Goal: Feedback & Contribution: Leave review/rating

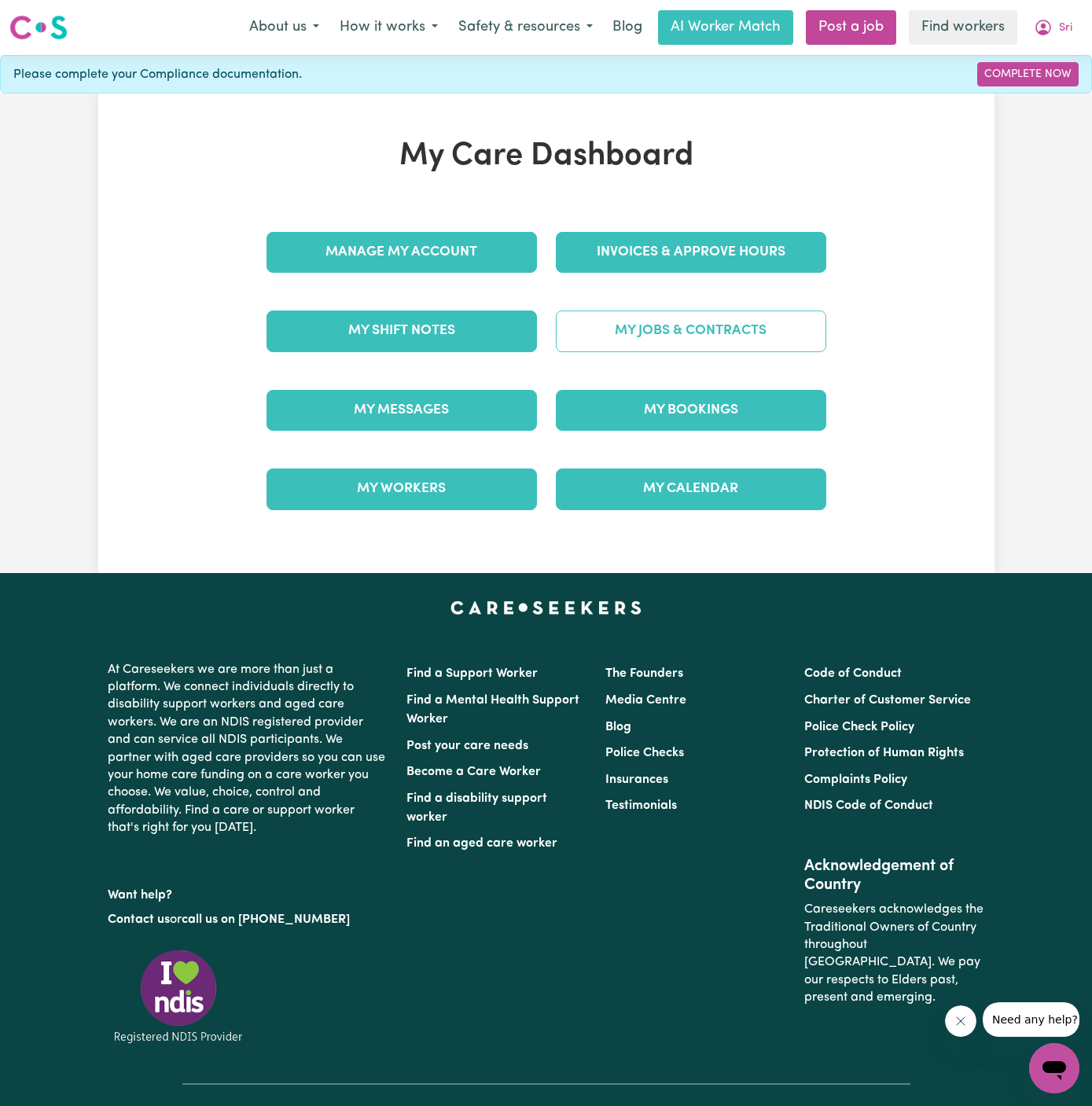
click at [712, 323] on link "My Jobs & Contracts" at bounding box center [691, 331] width 270 height 41
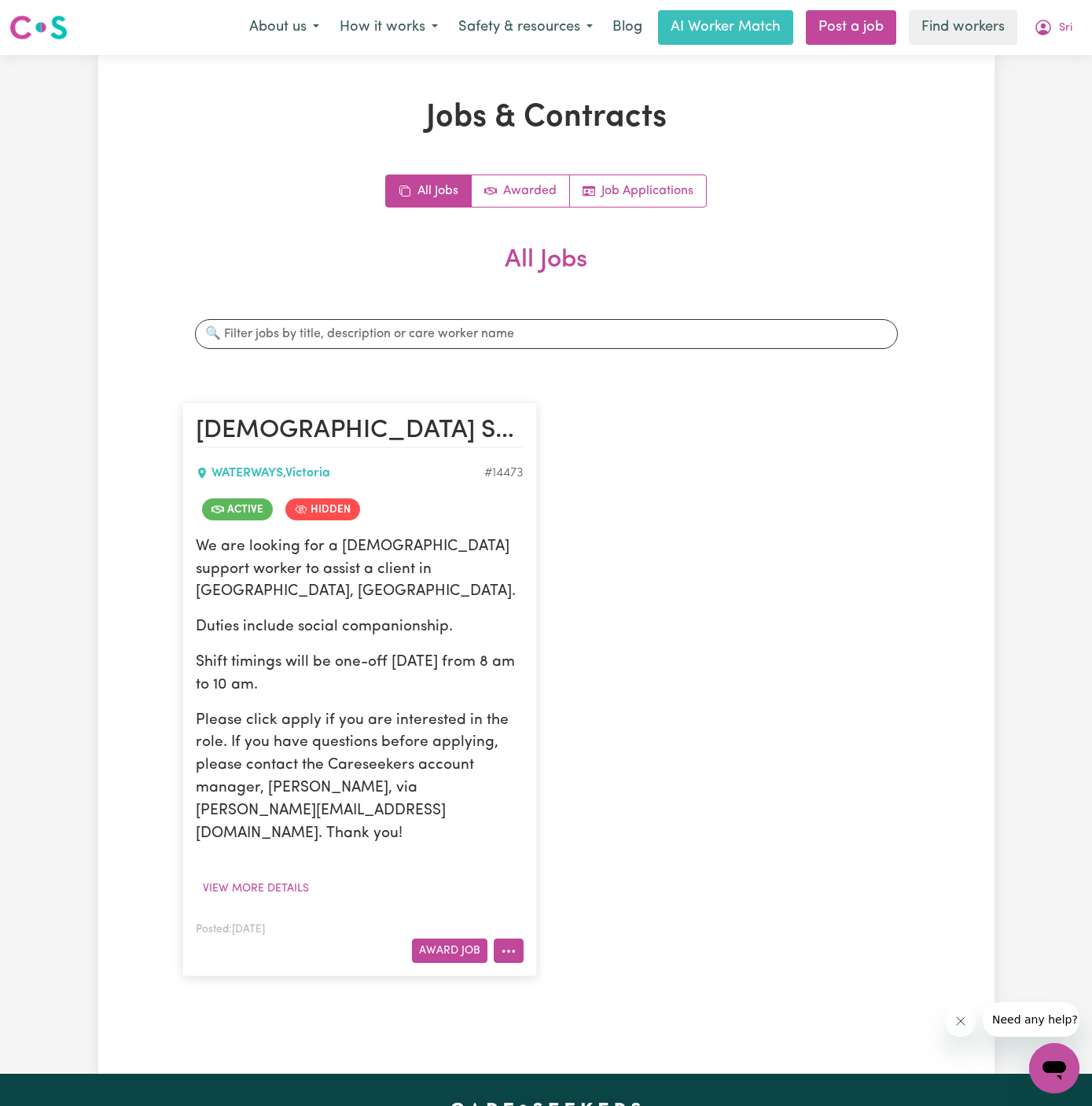
click at [515, 939] on button "More options" at bounding box center [509, 950] width 30 height 24
click at [560, 742] on link "View/Edit Contract" at bounding box center [571, 758] width 152 height 31
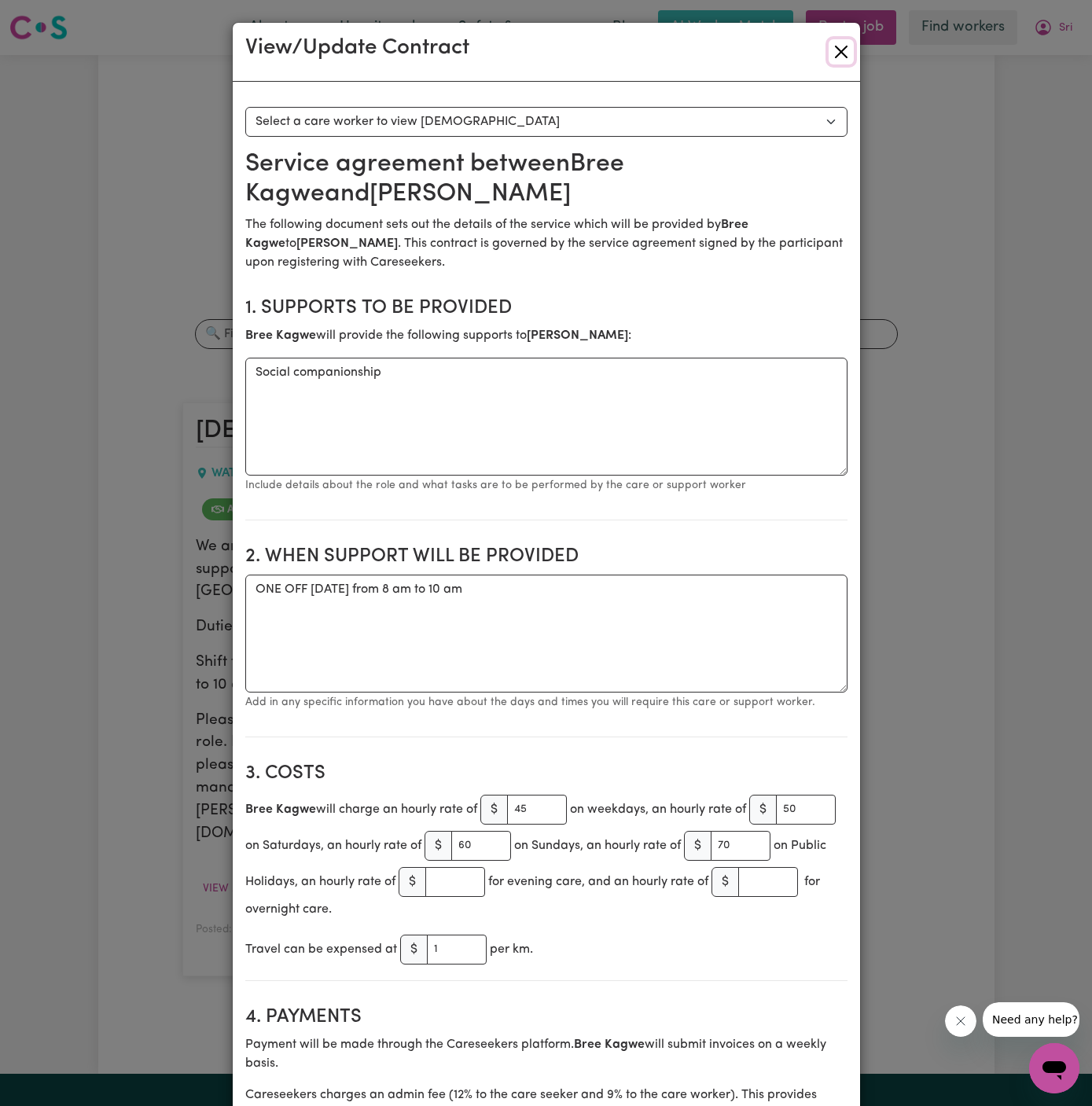
click at [839, 51] on button "Close" at bounding box center [841, 51] width 25 height 25
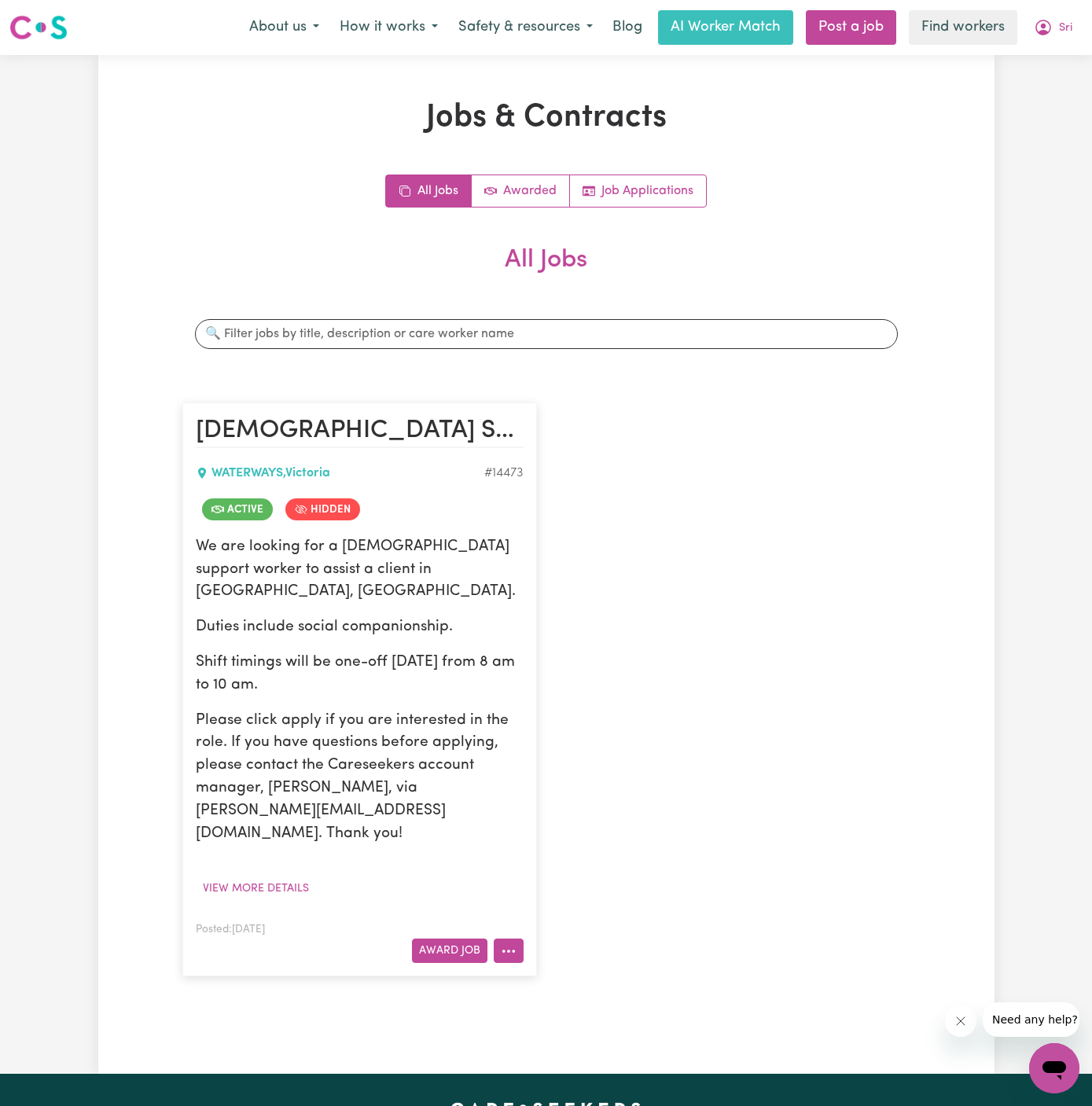
click at [504, 944] on icon "More options" at bounding box center [508, 951] width 16 height 16
click at [698, 524] on div "[DEMOGRAPHIC_DATA] Support Worker Needed In Waterways, [GEOGRAPHIC_DATA] WATERW…" at bounding box center [546, 689] width 747 height 606
click at [503, 944] on icon "More options" at bounding box center [508, 951] width 16 height 16
click at [367, 746] on p "Please click apply if you are interested in the role. If you have questions bef…" at bounding box center [360, 778] width 328 height 136
click at [1064, 28] on span "Sri" at bounding box center [1065, 28] width 13 height 17
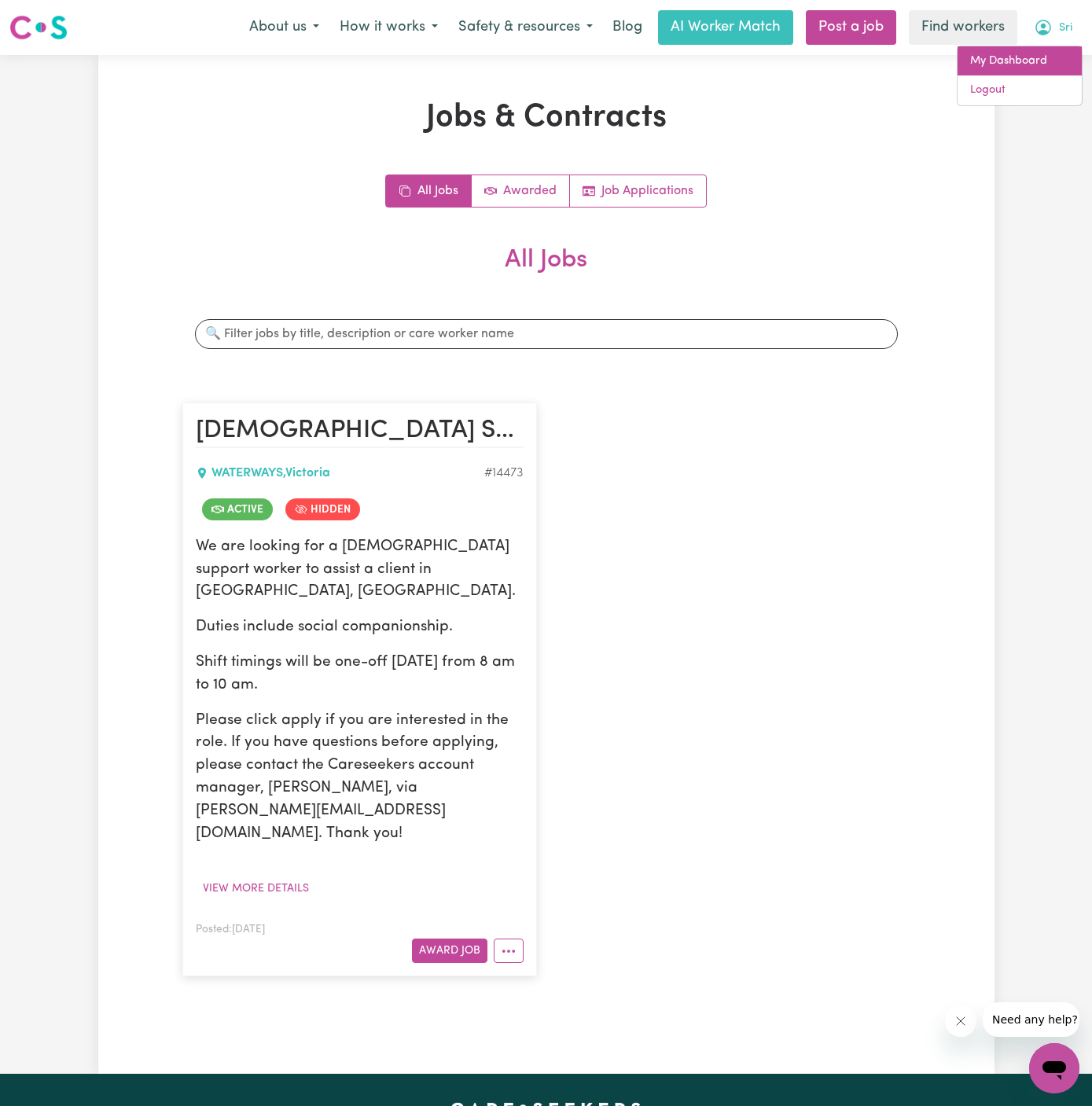
click at [1052, 54] on link "My Dashboard" at bounding box center [1020, 61] width 124 height 30
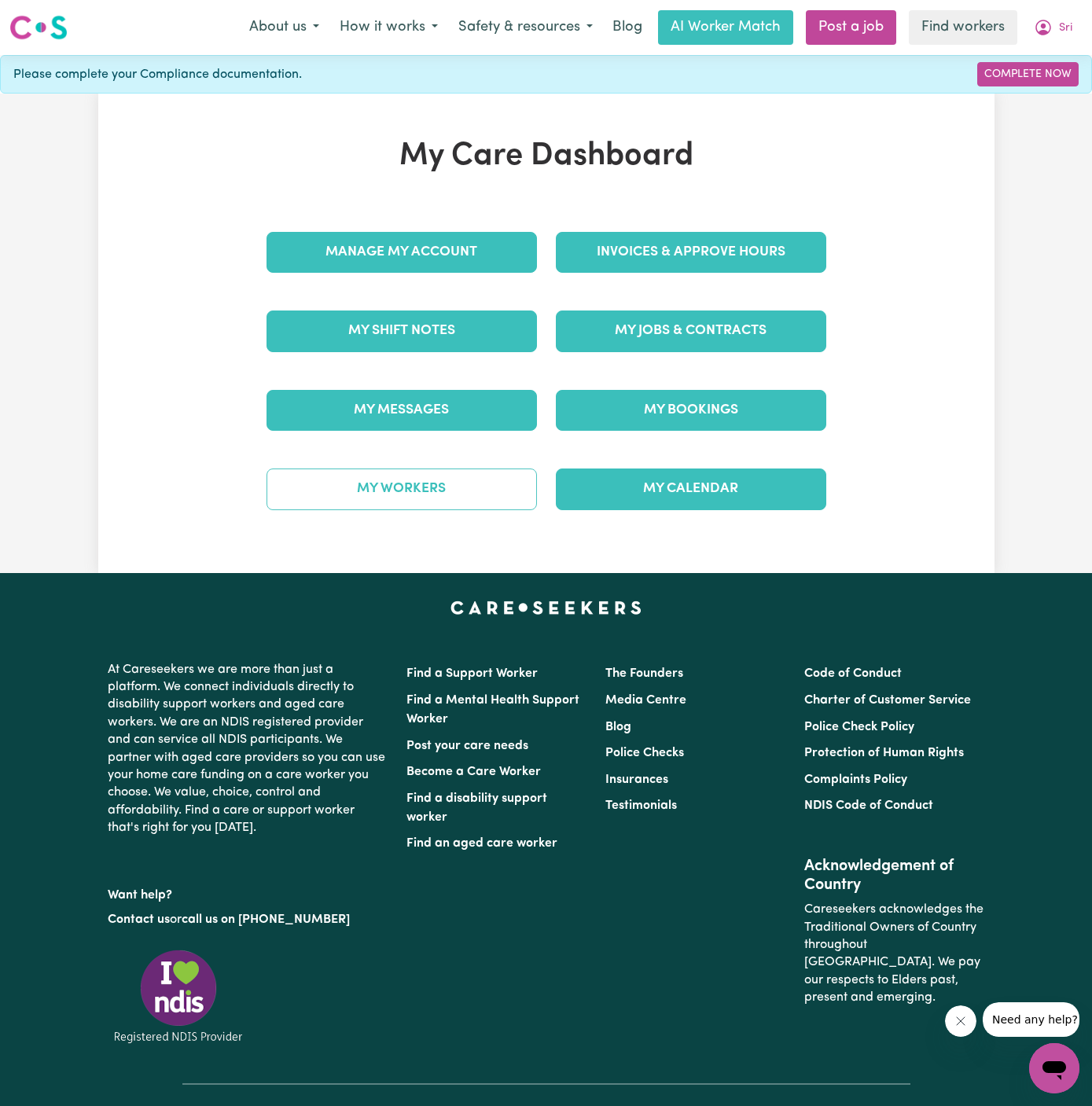
click at [498, 480] on link "My Workers" at bounding box center [402, 488] width 270 height 41
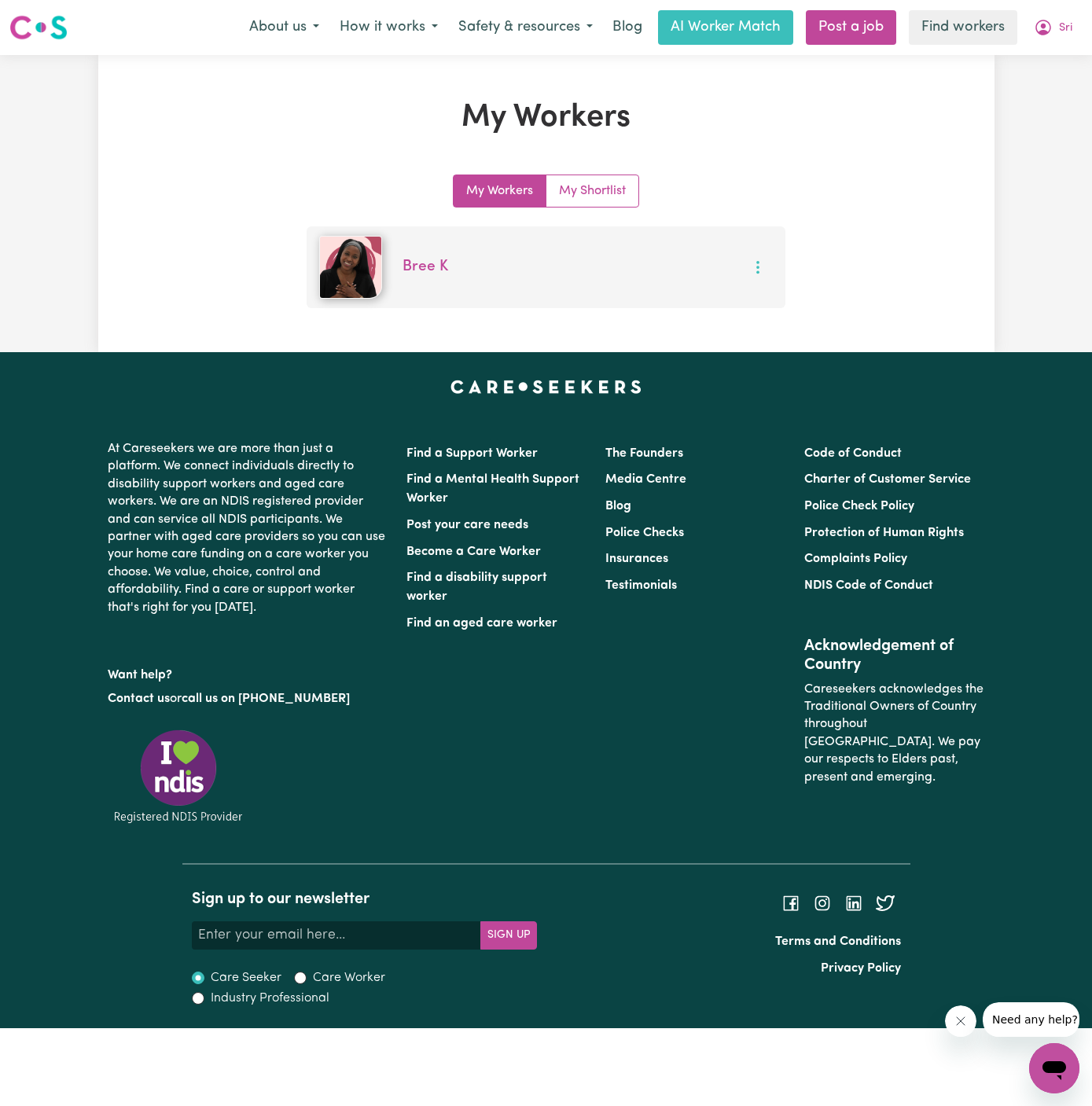
click at [748, 260] on button "More options" at bounding box center [758, 267] width 30 height 24
click at [821, 334] on link "Rate & Review" at bounding box center [807, 335] width 124 height 31
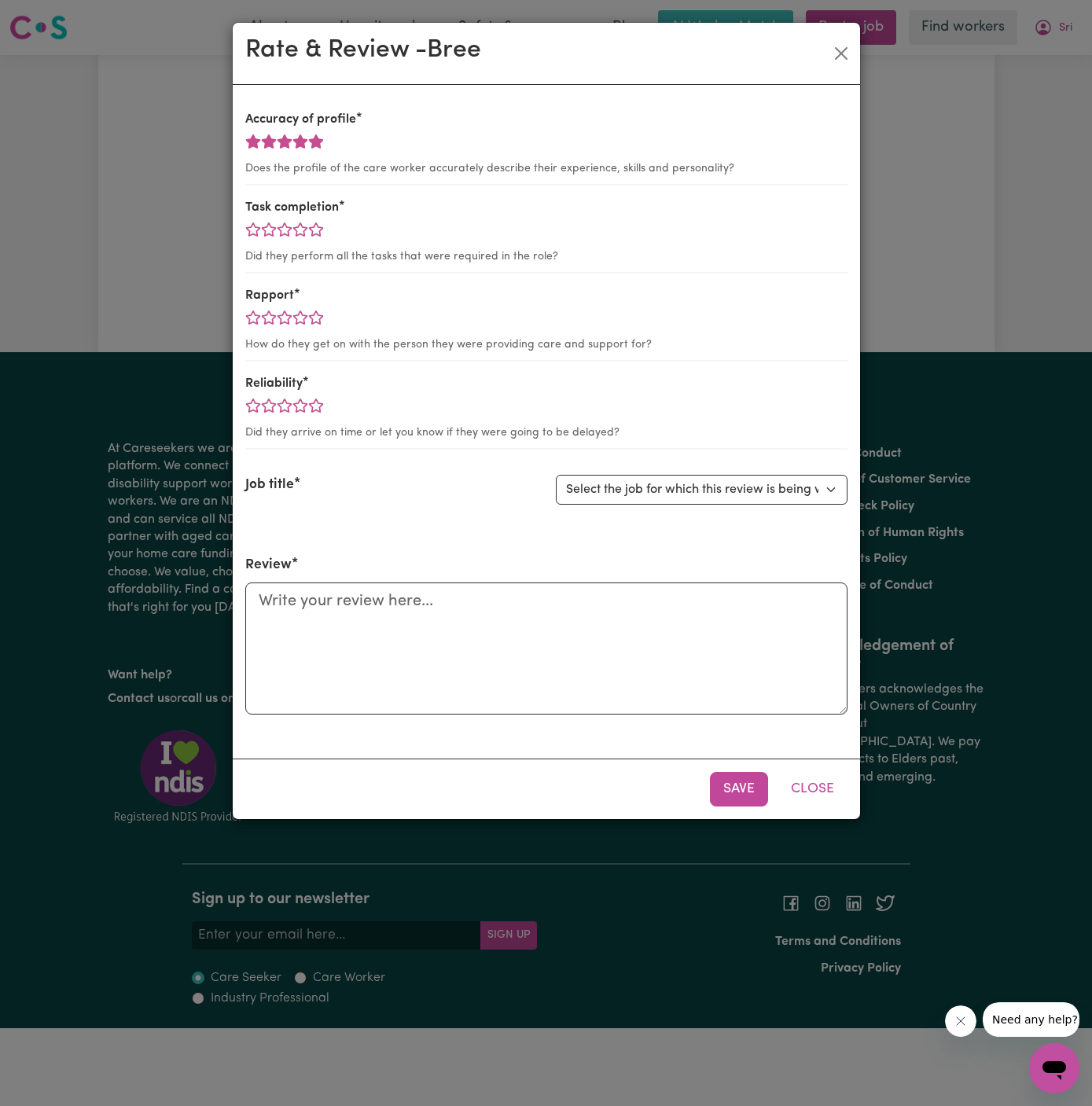
click at [313, 142] on icon "add rating by typing an integer from 0 to 5 or pressing arrow keys" at bounding box center [316, 141] width 15 height 14
click at [315, 235] on icon "add rating by typing an integer from 0 to 5 or pressing arrow keys" at bounding box center [316, 229] width 16 height 16
click at [317, 316] on icon "add rating by typing an integer from 0 to 5 or pressing arrow keys" at bounding box center [316, 317] width 15 height 14
click at [311, 405] on icon "add rating by typing an integer from 0 to 5 or pressing arrow keys" at bounding box center [316, 405] width 16 height 16
click at [707, 492] on select "Select the job for which this review is being written... [DEMOGRAPHIC_DATA] Sup…" at bounding box center [702, 490] width 292 height 30
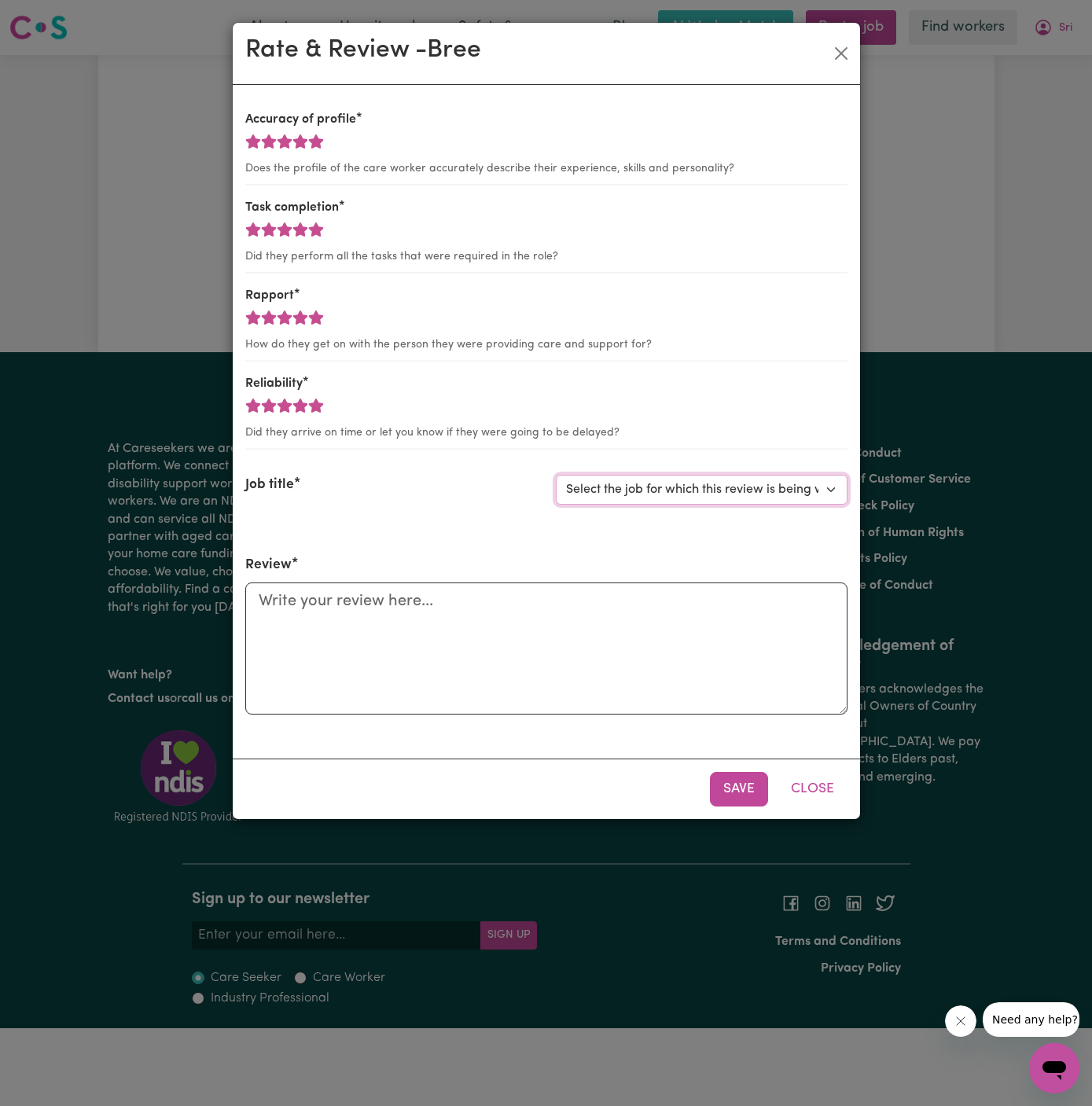
select select "14473"
click at [556, 475] on select "Select the job for which this review is being written... [DEMOGRAPHIC_DATA] Sup…" at bounding box center [702, 490] width 292 height 30
click at [673, 643] on textarea "Review" at bounding box center [546, 648] width 602 height 132
paste textarea "She has been absolutely wonderful to work with and has shown such great dedicat…"
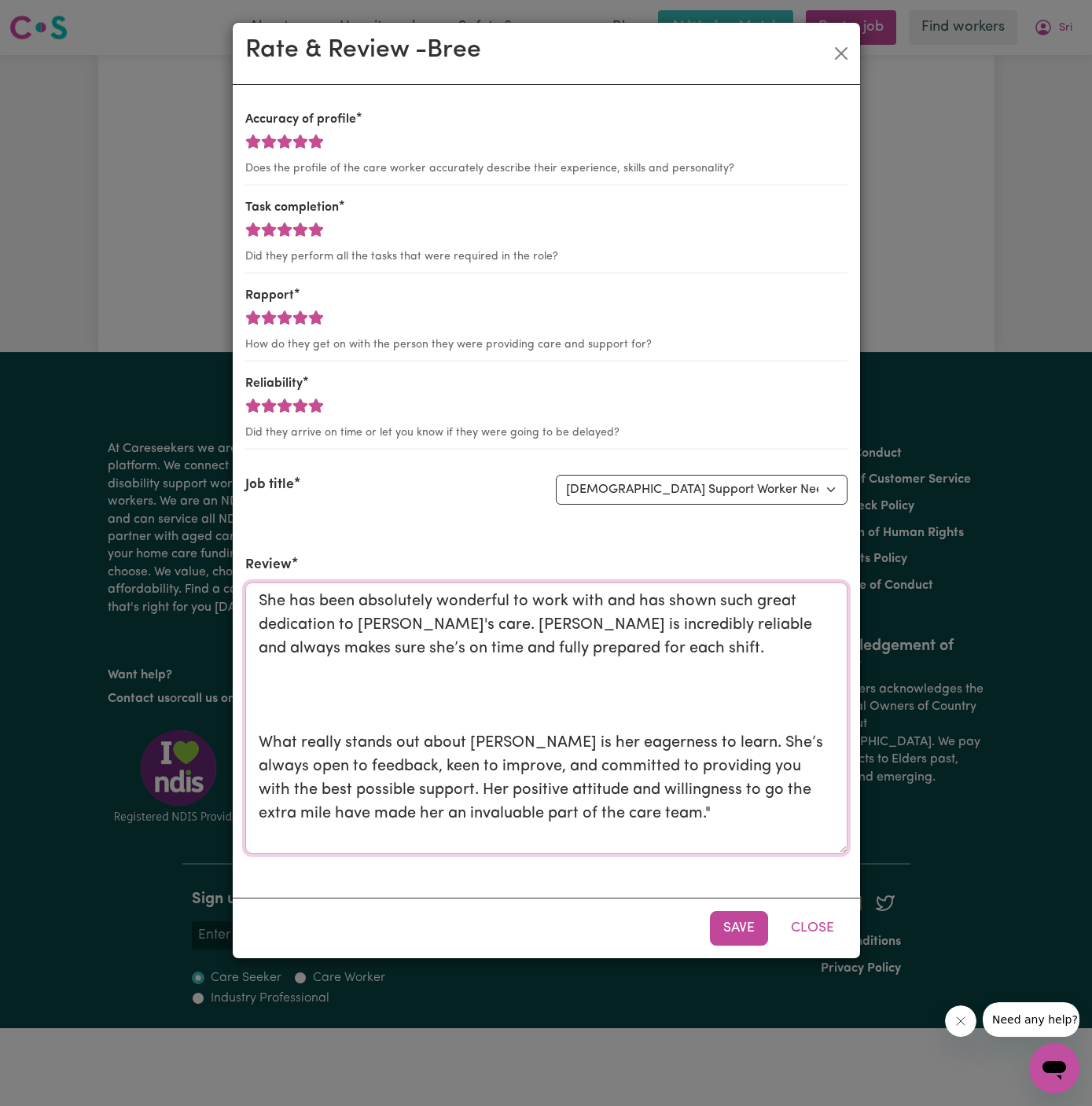
drag, startPoint x: 841, startPoint y: 704, endPoint x: 848, endPoint y: 843, distance: 139.2
click at [848, 843] on div "Accuracy of profile 5 Does the profile of the care worker accurately describe t…" at bounding box center [546, 490] width 627 height 812
click at [561, 729] on textarea "She has been absolutely wonderful to work with and has shown such great dedicat…" at bounding box center [546, 717] width 602 height 271
click at [563, 694] on textarea "She has been absolutely wonderful to work with and has shown such great dedicat…" at bounding box center [546, 717] width 602 height 271
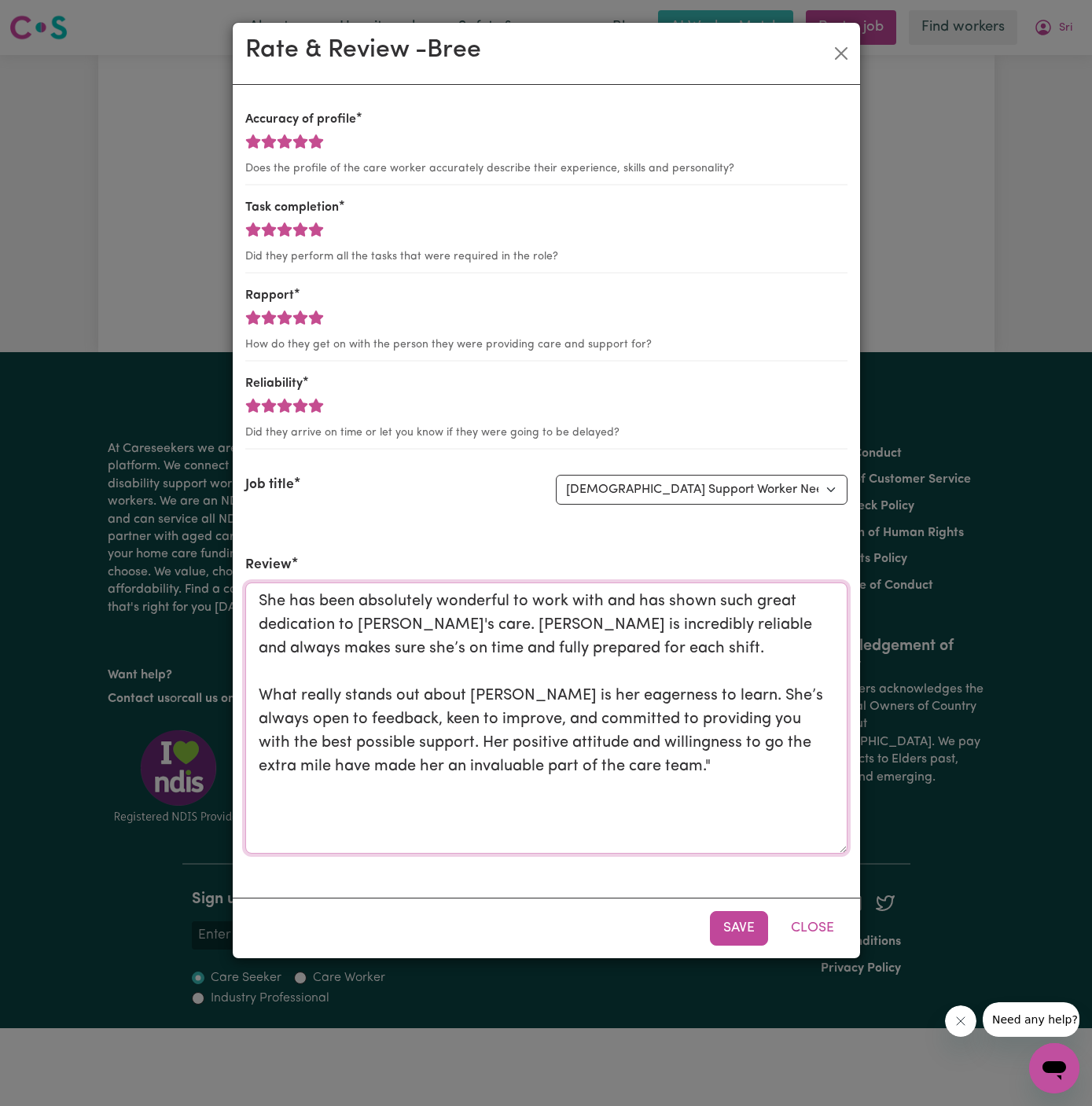
click at [606, 769] on textarea "She has been absolutely wonderful to work with and has shown such great dedicat…" at bounding box center [546, 717] width 602 height 271
type textarea "She has been absolutely wonderful to work with and has shown such great dedicat…"
click at [751, 914] on button "Save" at bounding box center [739, 929] width 58 height 35
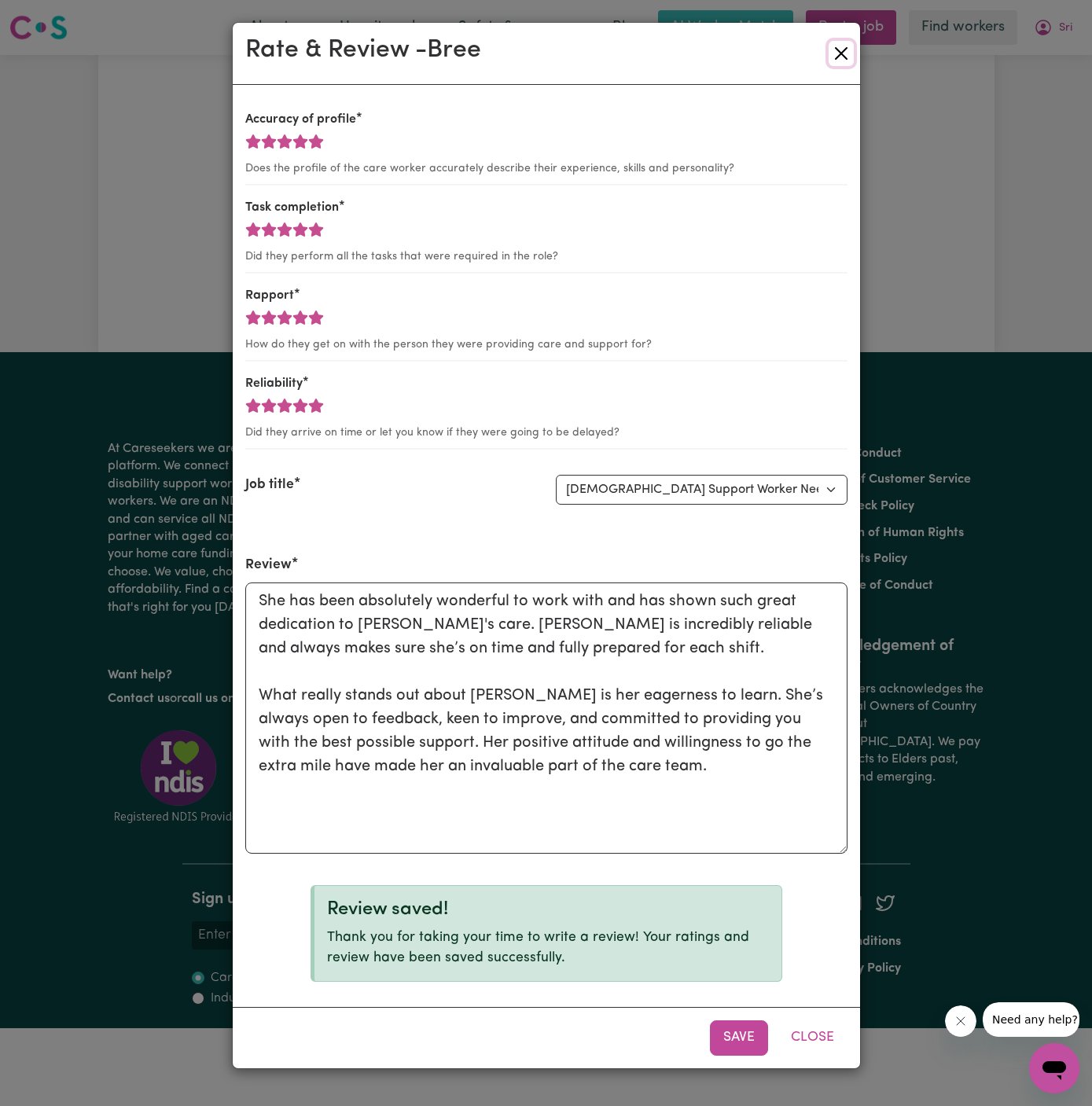
click at [837, 62] on button "Close" at bounding box center [841, 53] width 25 height 25
select select "0"
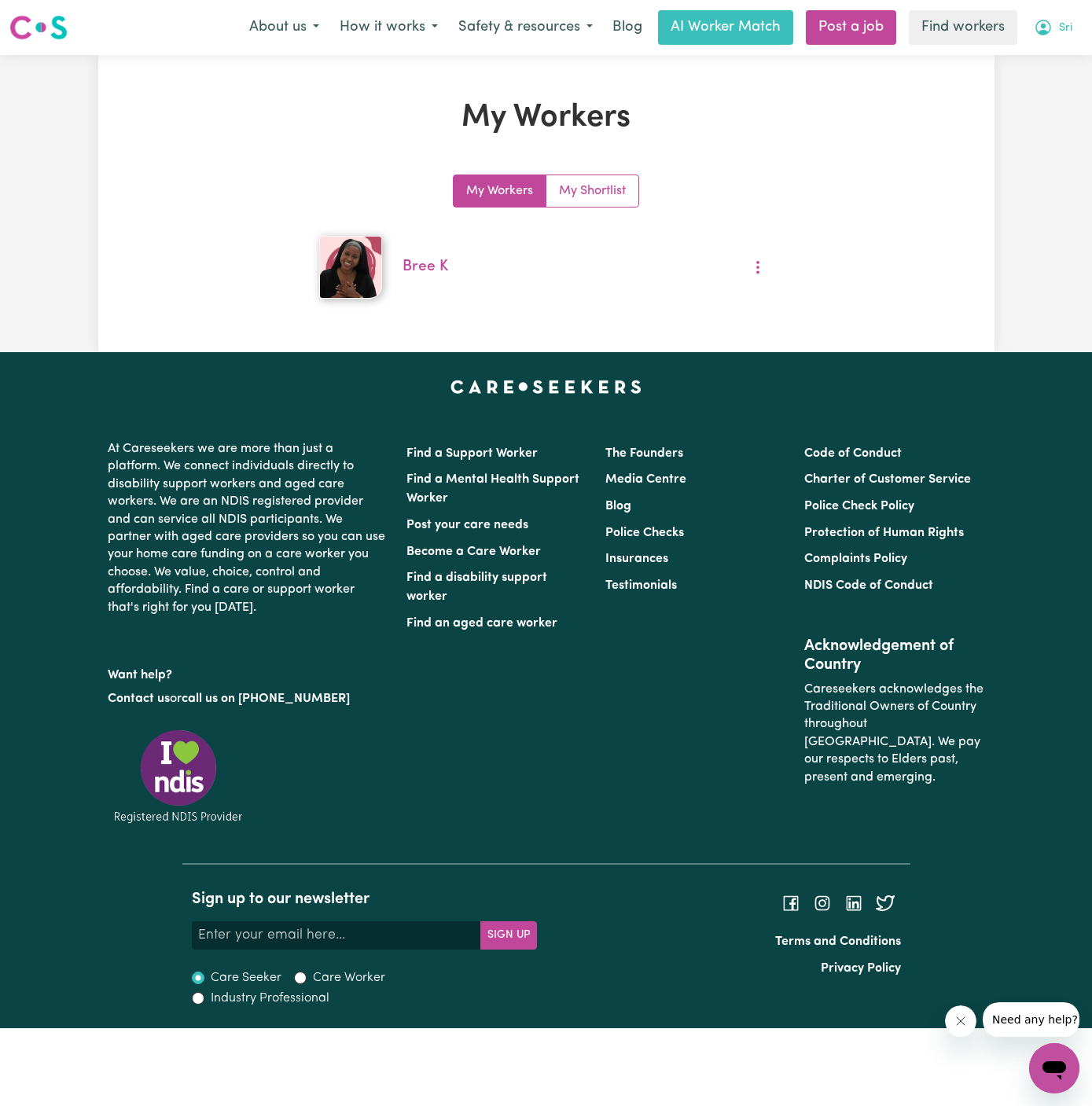
click at [1061, 30] on span "Sri" at bounding box center [1065, 28] width 13 height 17
click at [1020, 94] on link "Logout" at bounding box center [1020, 90] width 124 height 30
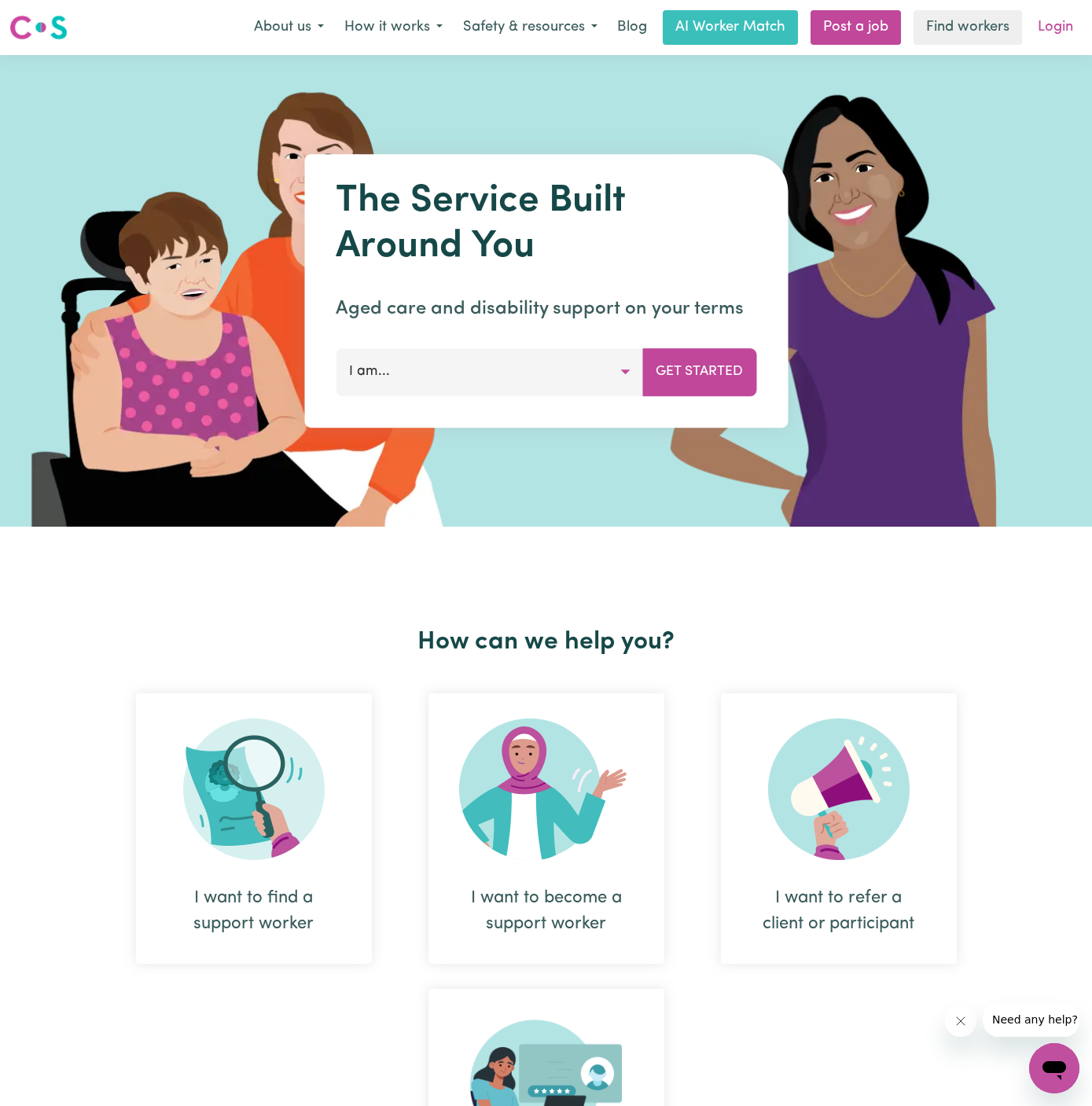
click at [1073, 25] on link "Login" at bounding box center [1055, 27] width 54 height 35
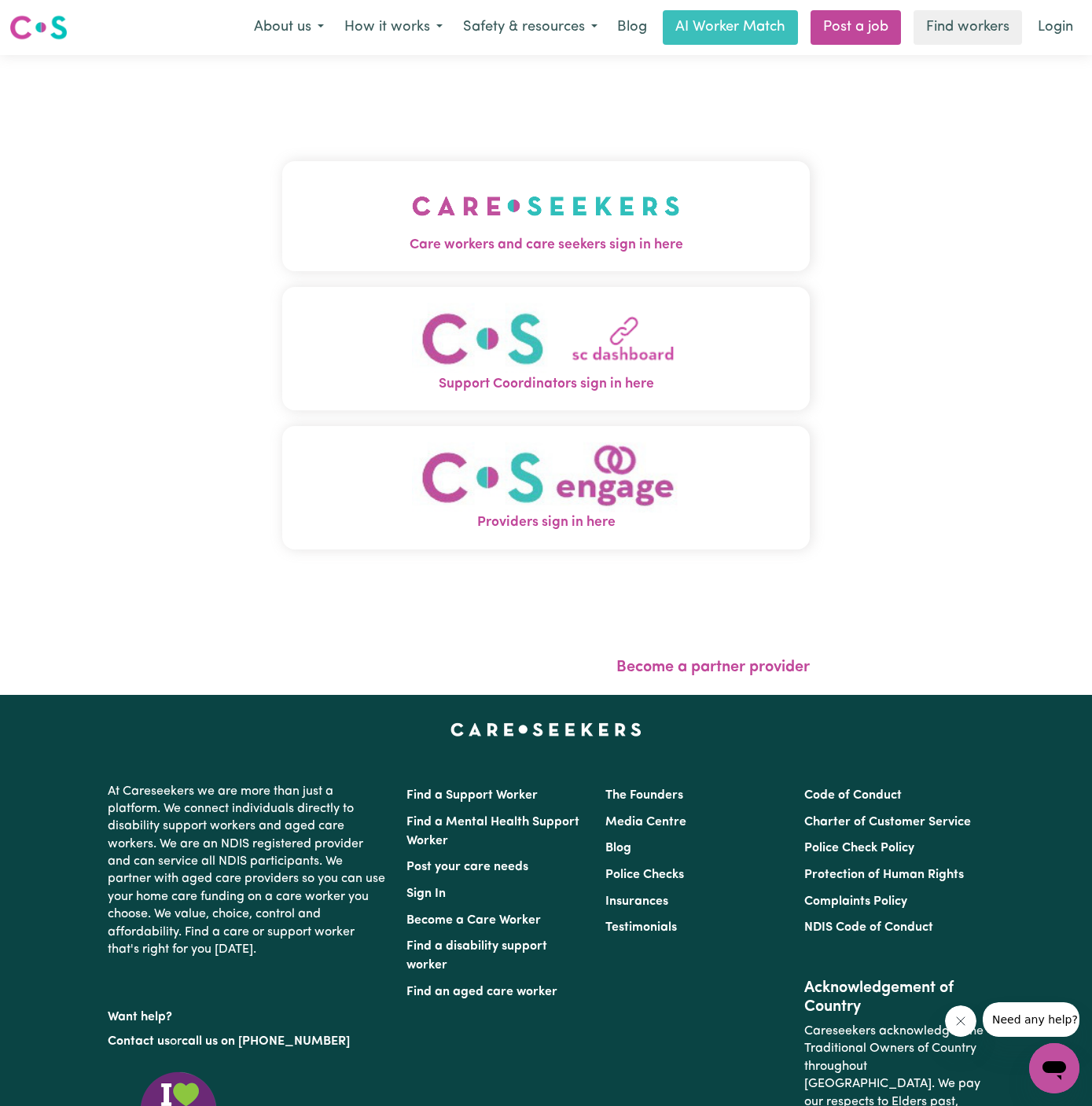
click at [594, 235] on span "Care workers and care seekers sign in here" at bounding box center [546, 245] width 528 height 21
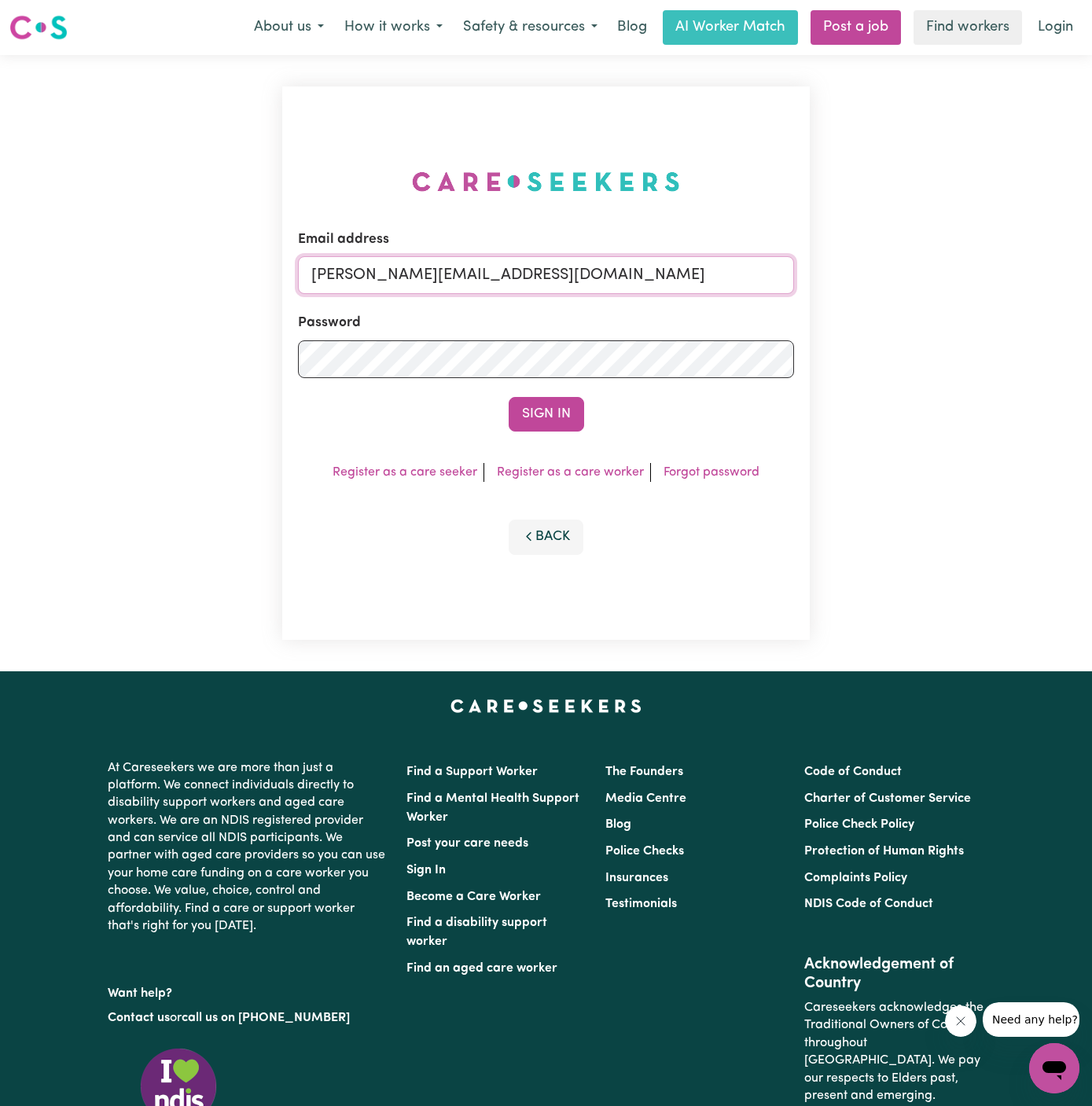
click at [558, 275] on input "[PERSON_NAME][EMAIL_ADDRESS][DOMAIN_NAME]" at bounding box center [546, 275] width 496 height 38
drag, startPoint x: 391, startPoint y: 270, endPoint x: 922, endPoint y: 340, distance: 535.6
click at [922, 340] on div "Email address [EMAIL_ADDRESS][DOMAIN_NAME] Password Sign In Register as a care …" at bounding box center [546, 363] width 1092 height 616
type input "[EMAIL_ADDRESS][DOMAIN_NAME]"
click at [509, 397] on button "Sign In" at bounding box center [546, 414] width 75 height 35
